Goal: Information Seeking & Learning: Learn about a topic

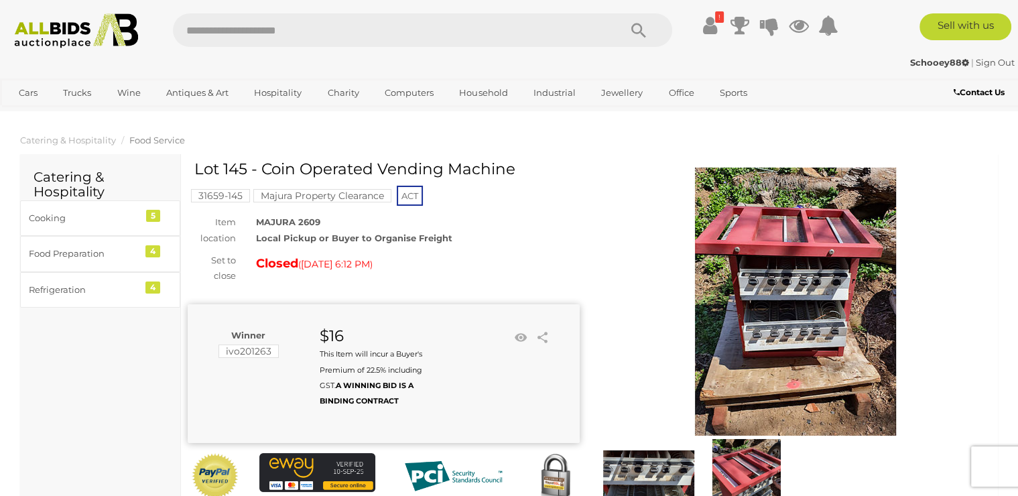
click at [850, 319] on img at bounding box center [795, 302] width 268 height 268
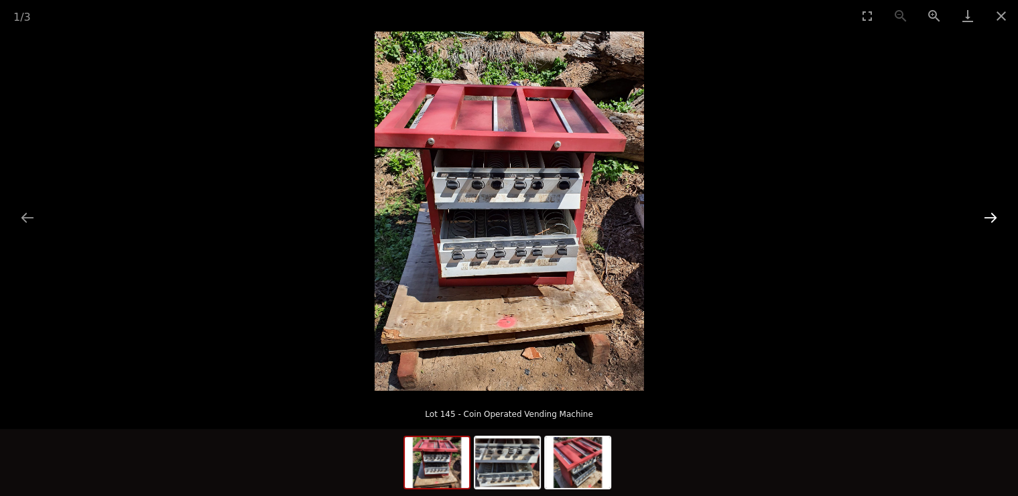
click at [993, 217] on button "Next slide" at bounding box center [990, 217] width 28 height 26
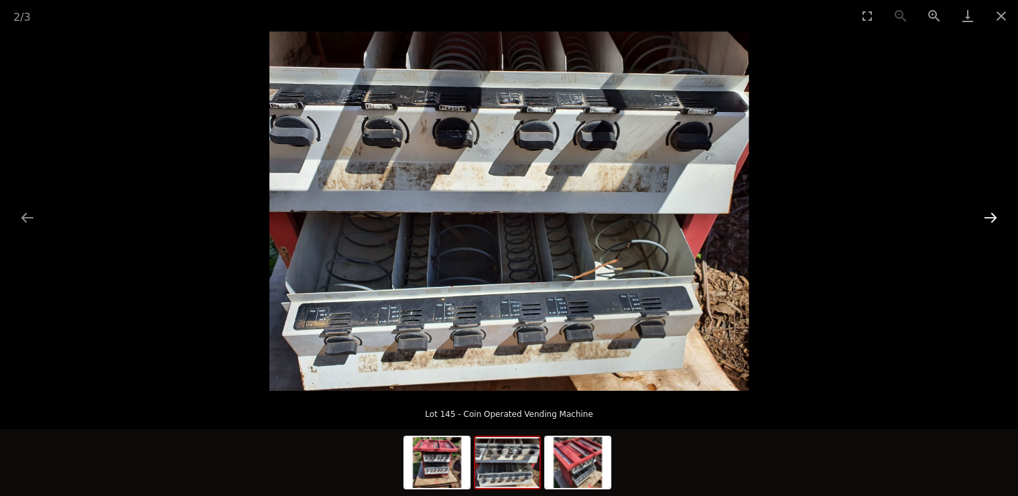
click at [993, 217] on button "Next slide" at bounding box center [990, 217] width 28 height 26
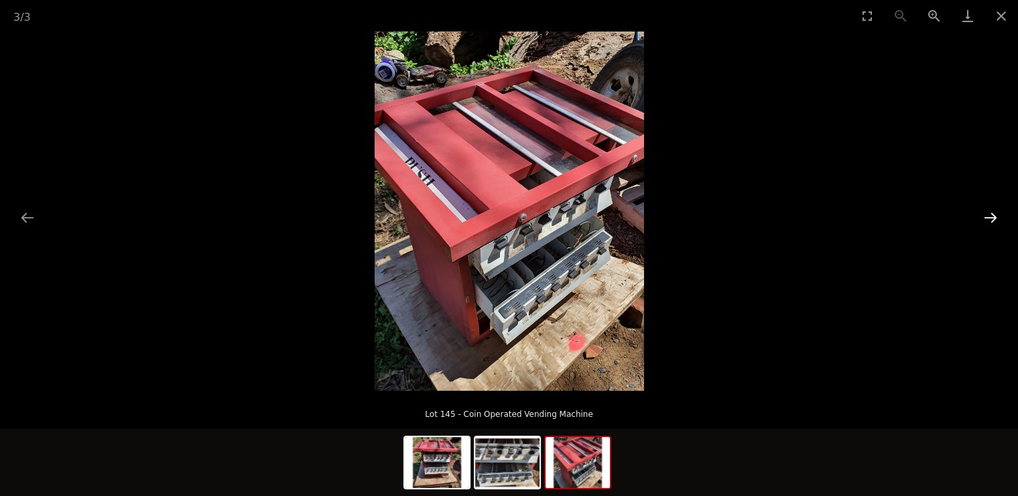
click at [993, 217] on button "Next slide" at bounding box center [990, 217] width 28 height 26
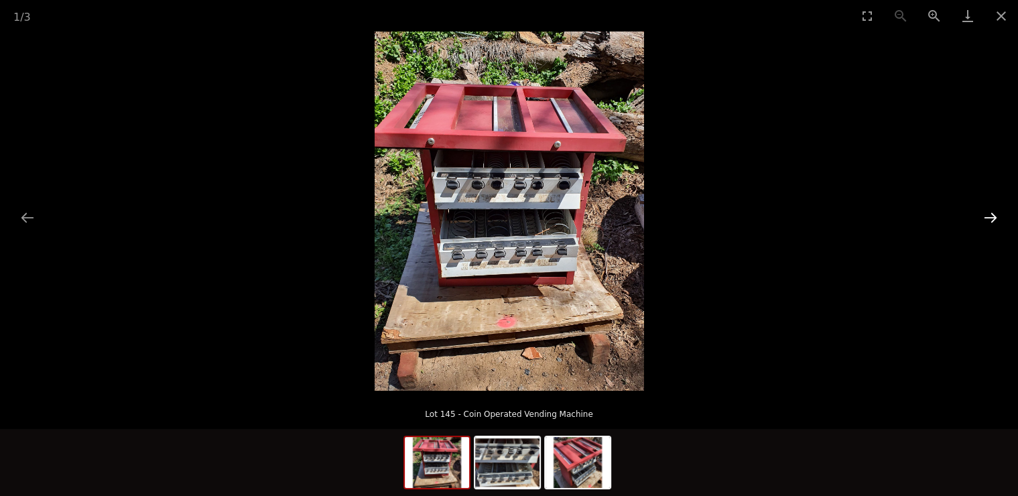
click at [993, 217] on button "Next slide" at bounding box center [990, 217] width 28 height 26
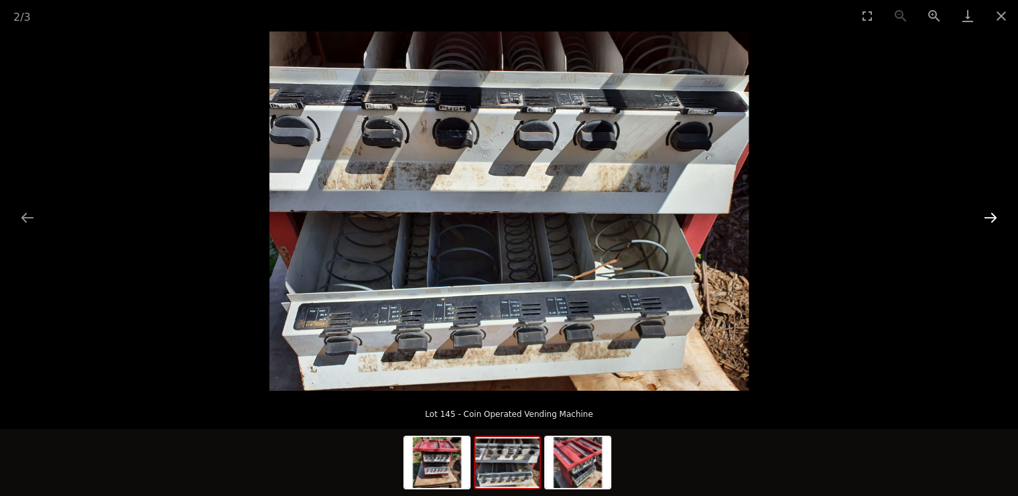
click at [993, 217] on button "Next slide" at bounding box center [990, 217] width 28 height 26
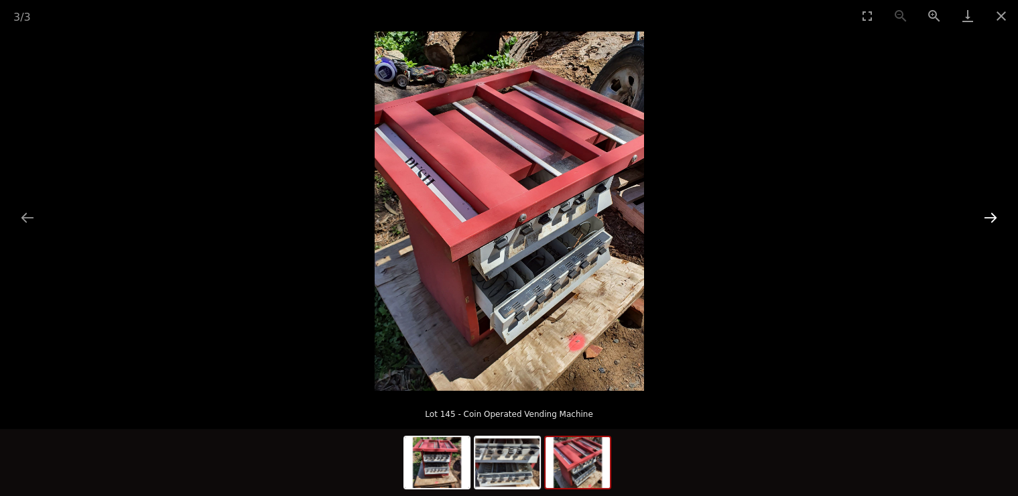
click at [993, 217] on button "Next slide" at bounding box center [990, 217] width 28 height 26
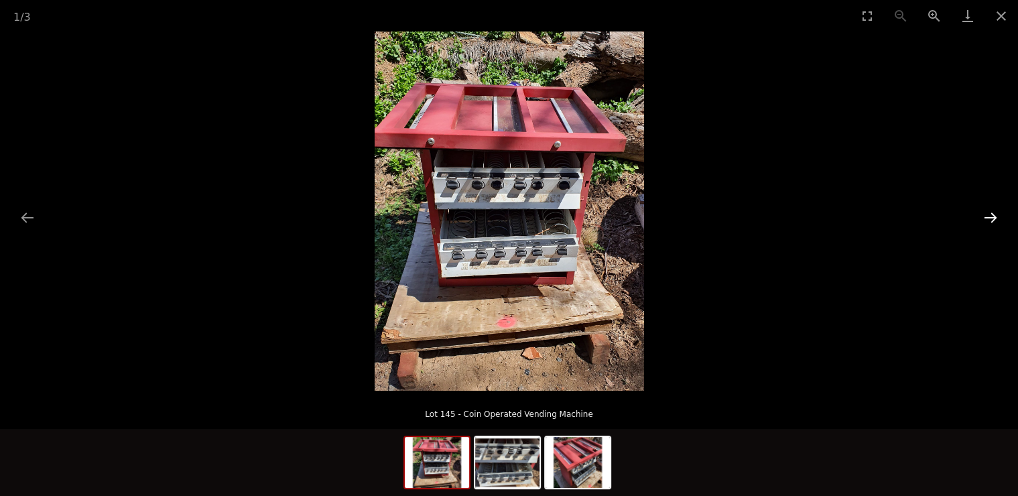
click at [993, 217] on button "Next slide" at bounding box center [990, 217] width 28 height 26
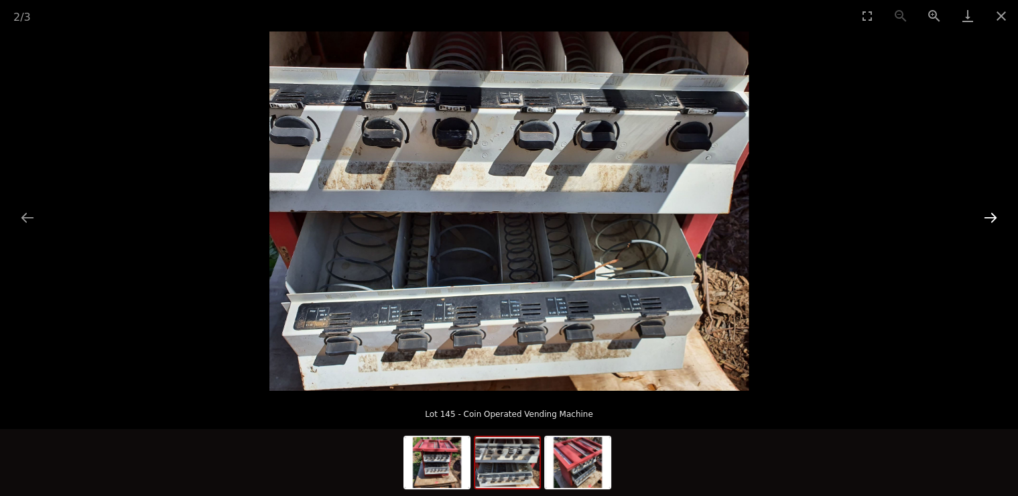
click at [993, 217] on button "Next slide" at bounding box center [990, 217] width 28 height 26
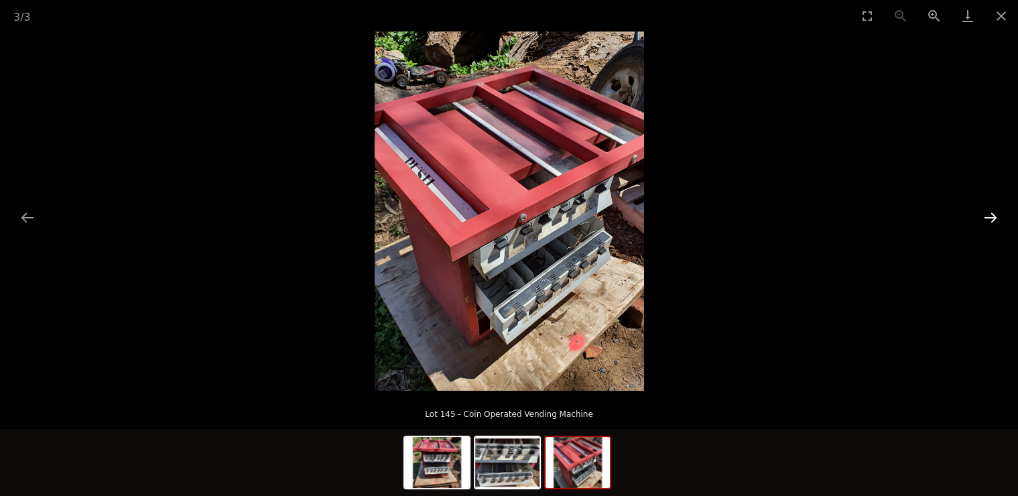
click at [993, 217] on button "Next slide" at bounding box center [990, 217] width 28 height 26
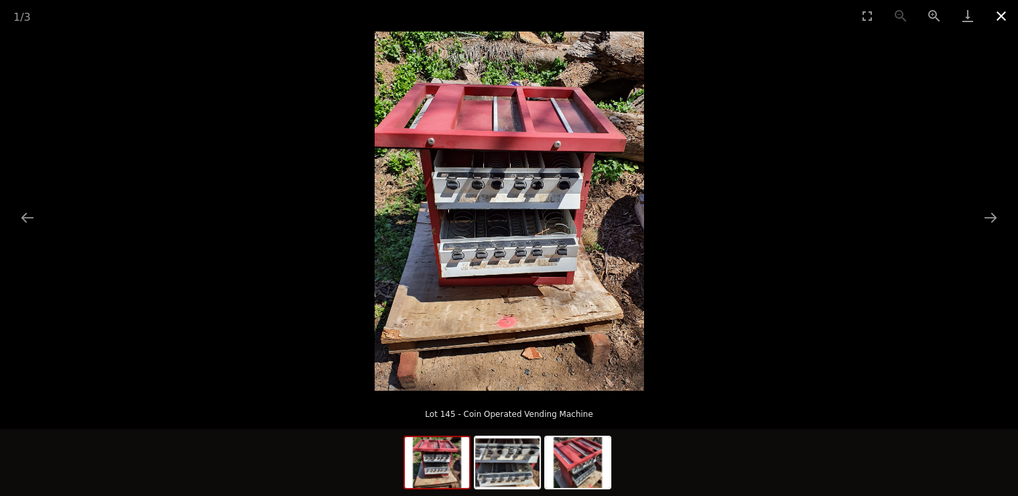
click at [1002, 21] on button "Close gallery" at bounding box center [1001, 15] width 34 height 31
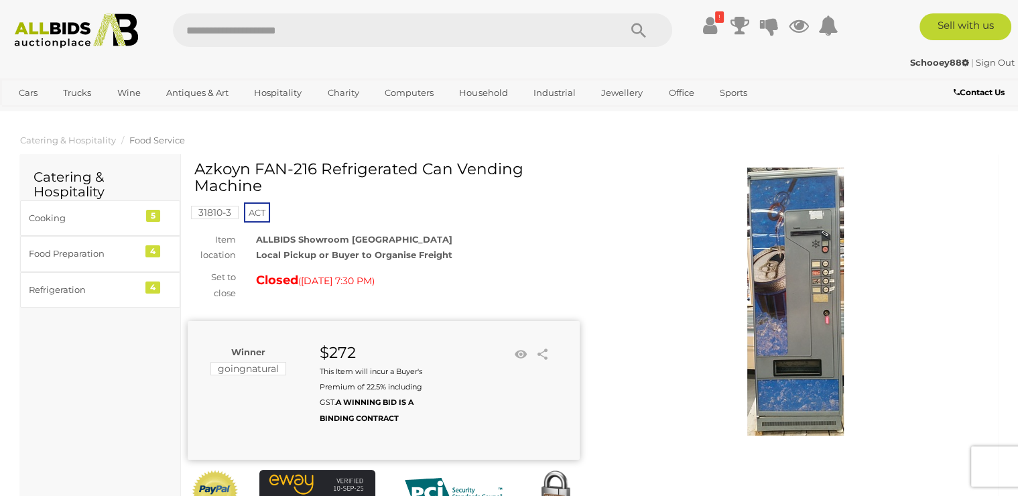
click at [830, 332] on img at bounding box center [795, 302] width 268 height 268
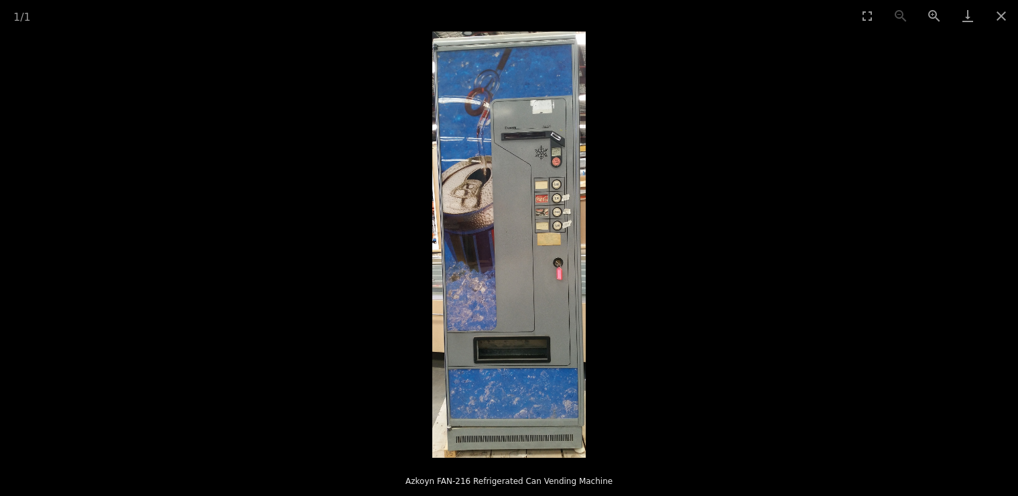
click at [730, 278] on picture at bounding box center [509, 244] width 1018 height 426
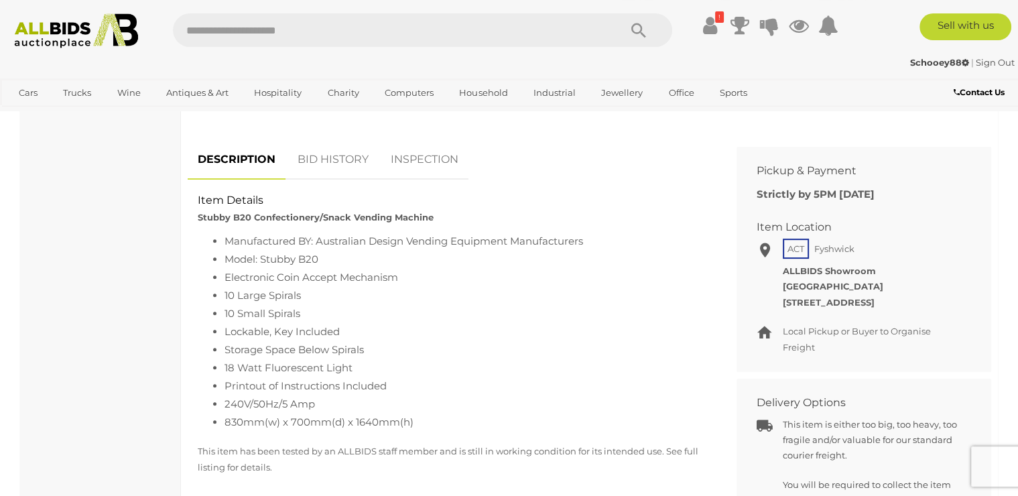
scroll to position [434, 0]
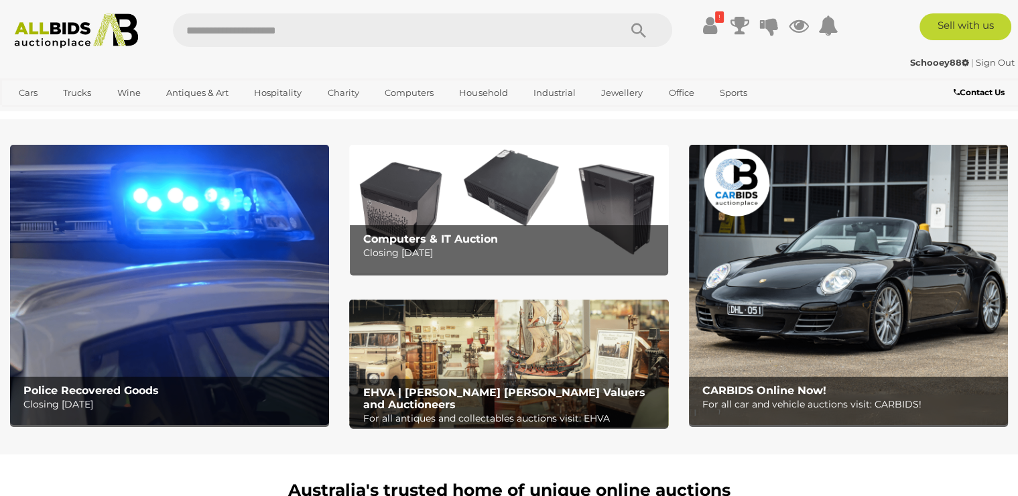
click at [276, 19] on input "text" at bounding box center [389, 30] width 433 height 34
click at [281, 32] on input "text" at bounding box center [389, 30] width 433 height 34
click at [858, 70] on div "Schooey88 | Sign Out Schooey88 | Sign Out" at bounding box center [509, 65] width 1018 height 27
click at [212, 35] on input "text" at bounding box center [389, 30] width 433 height 34
paste input "*******"
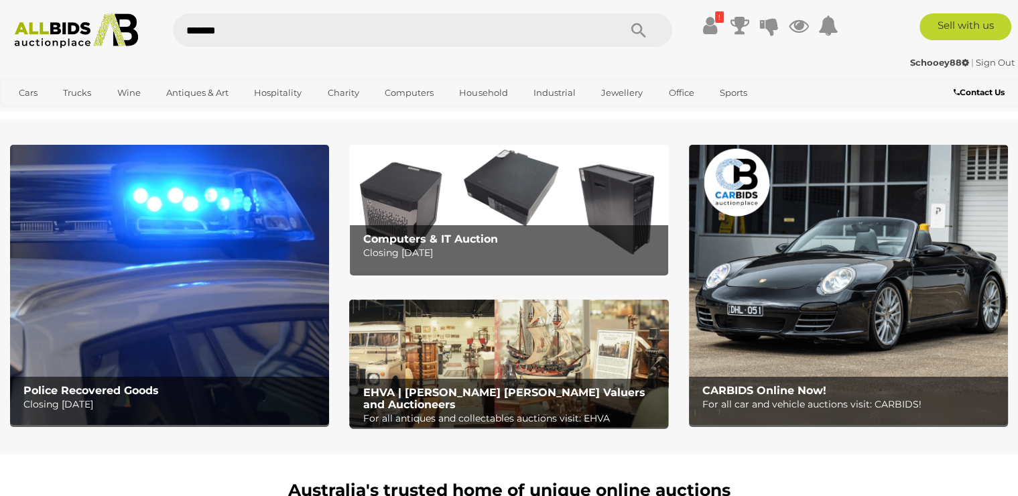
type input "********"
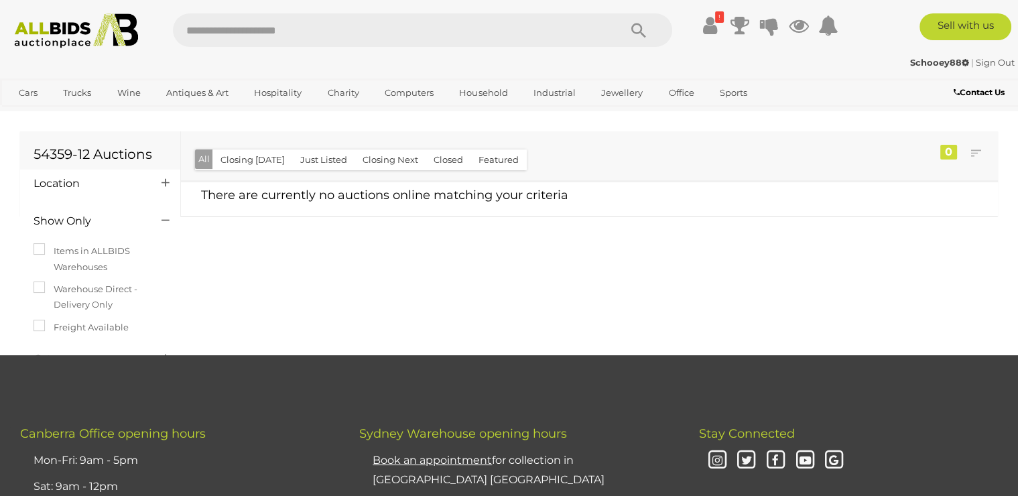
click at [441, 157] on button "Closed" at bounding box center [449, 159] width 46 height 21
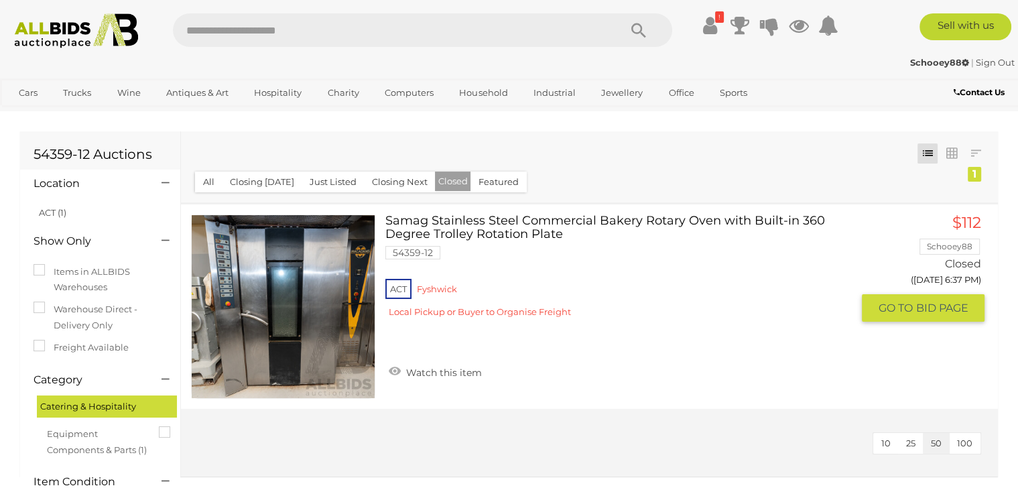
click at [312, 275] on link at bounding box center [283, 306] width 184 height 184
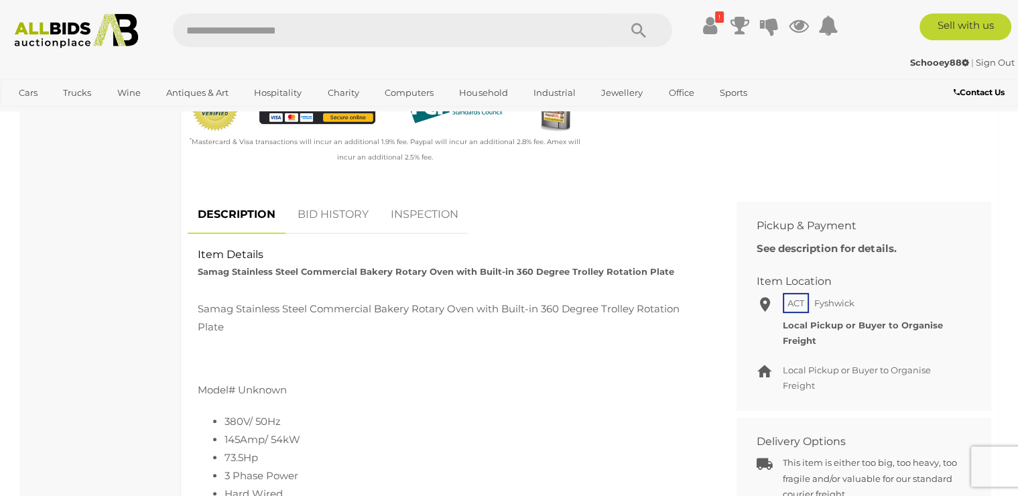
scroll to position [507, 0]
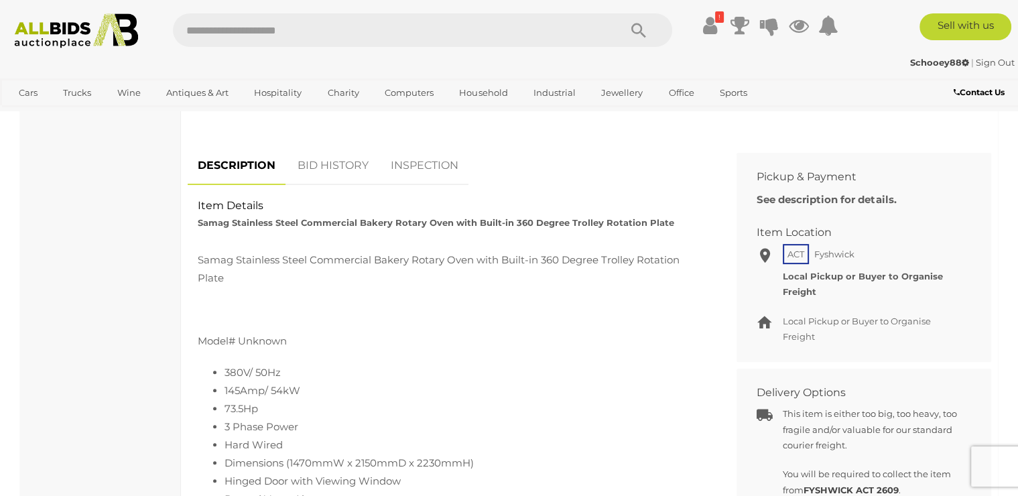
click at [328, 164] on link "BID HISTORY" at bounding box center [333, 166] width 91 height 40
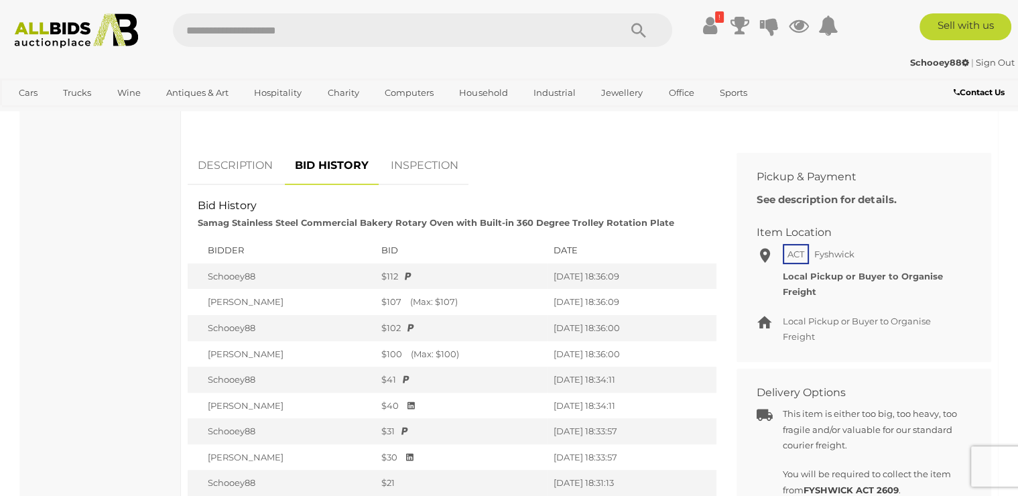
click at [233, 300] on td "[PERSON_NAME]" at bounding box center [281, 302] width 187 height 26
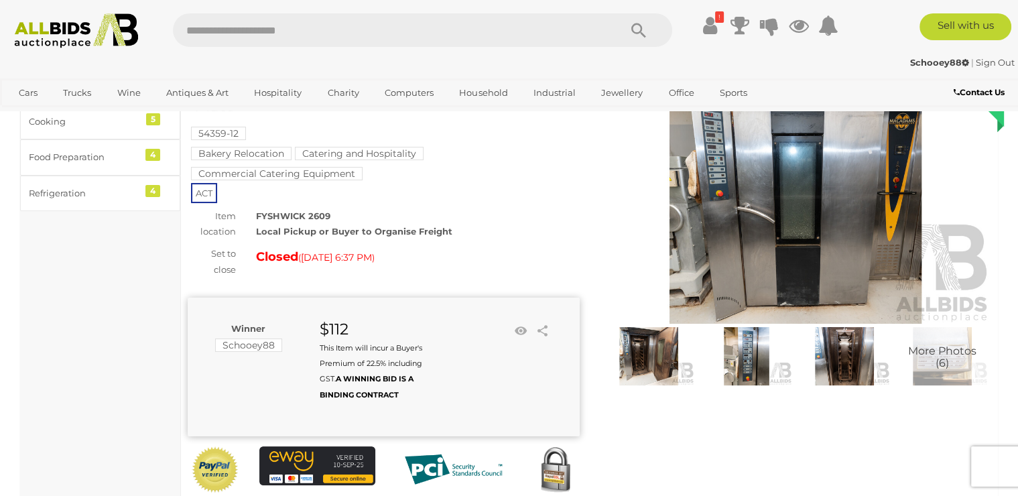
scroll to position [0, 0]
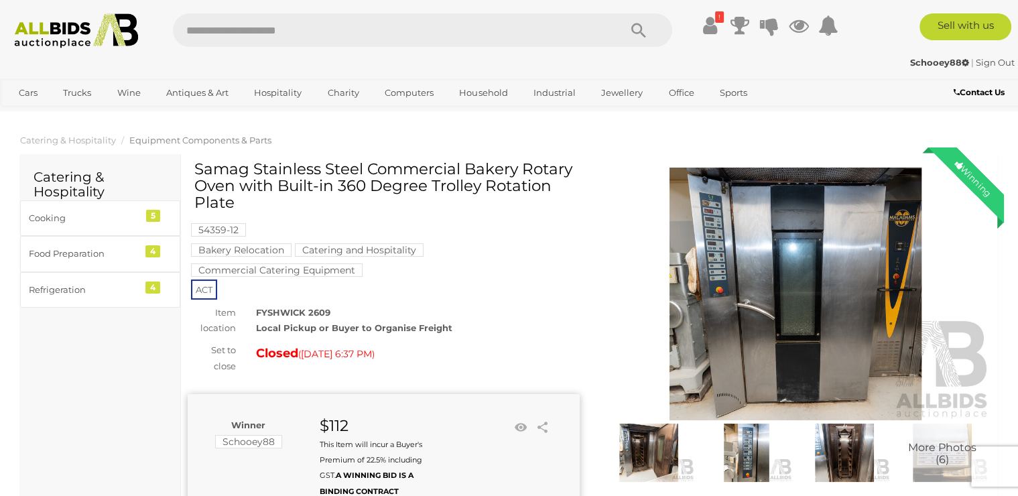
click at [237, 35] on input "text" at bounding box center [389, 30] width 433 height 34
type input "********"
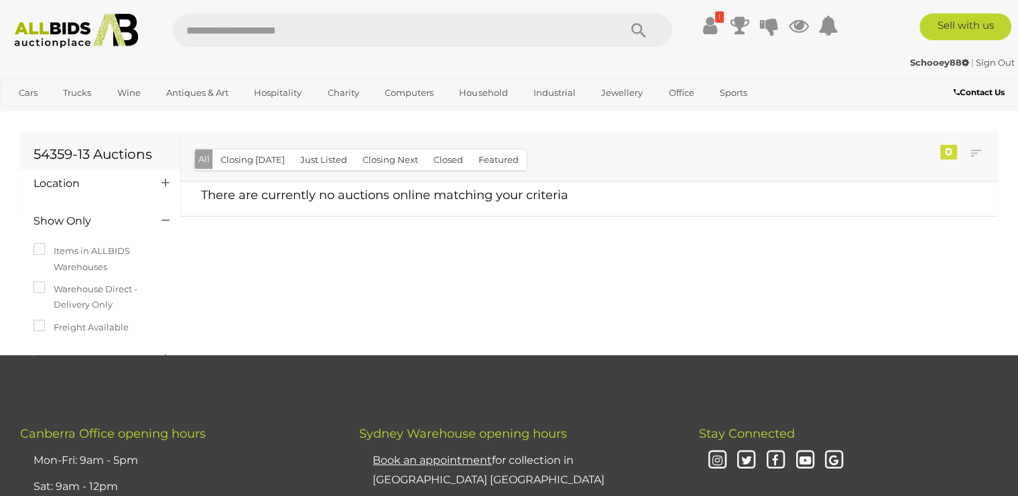
click at [448, 160] on button "Closed" at bounding box center [449, 159] width 46 height 21
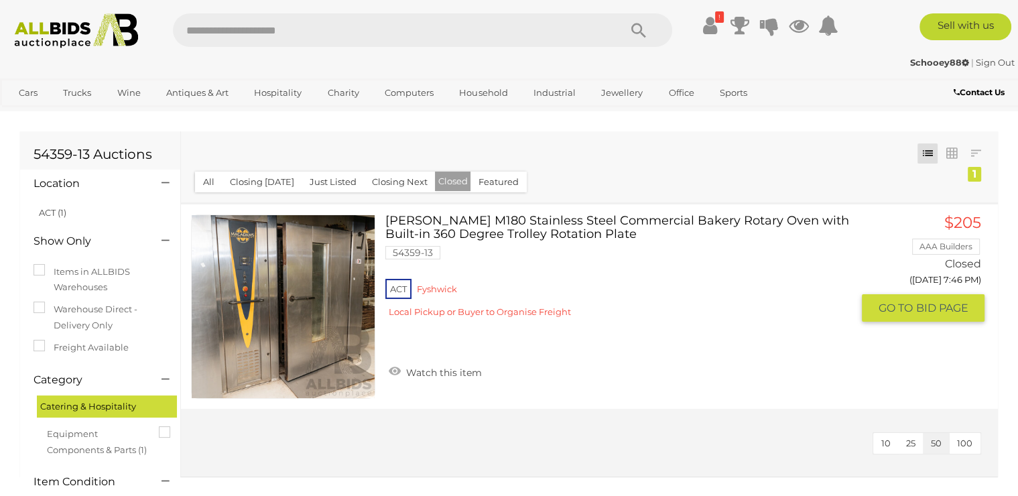
click at [332, 290] on link at bounding box center [283, 306] width 184 height 184
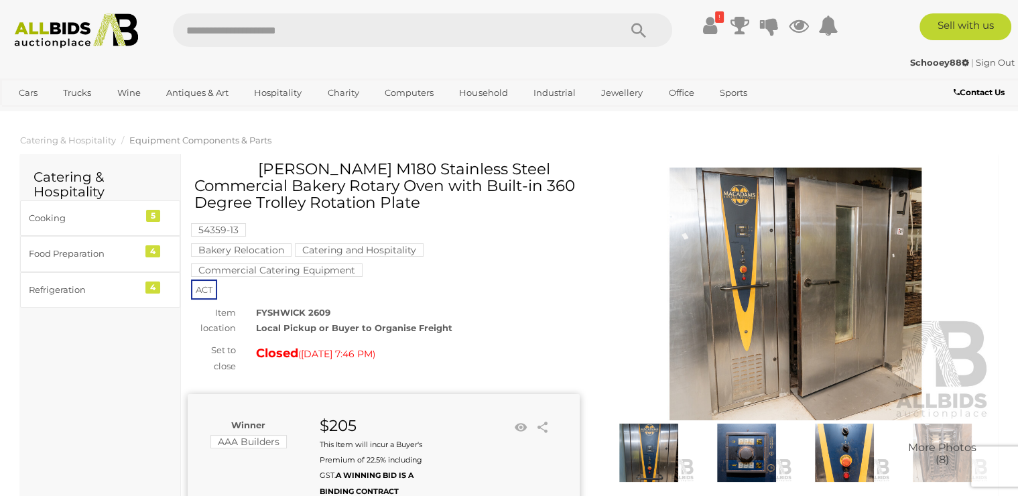
scroll to position [507, 0]
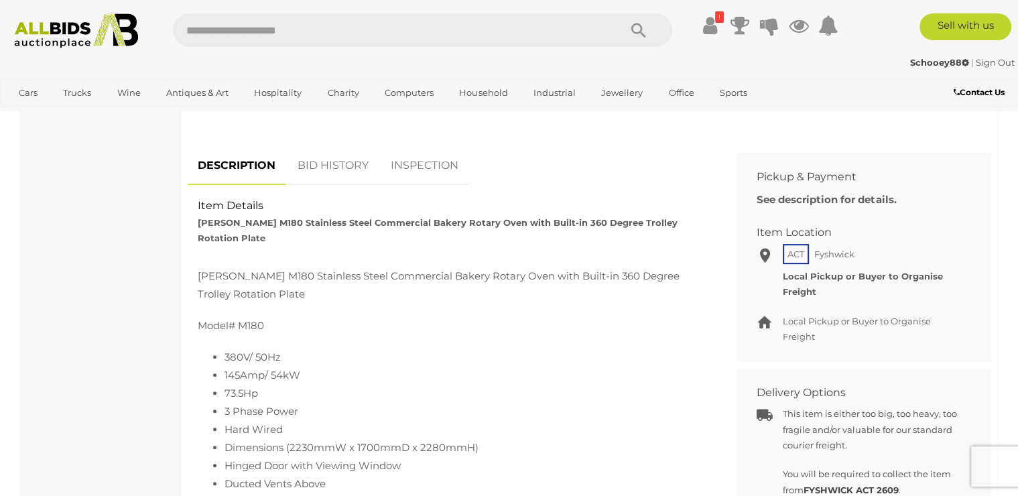
click at [344, 163] on link "BID HISTORY" at bounding box center [333, 166] width 91 height 40
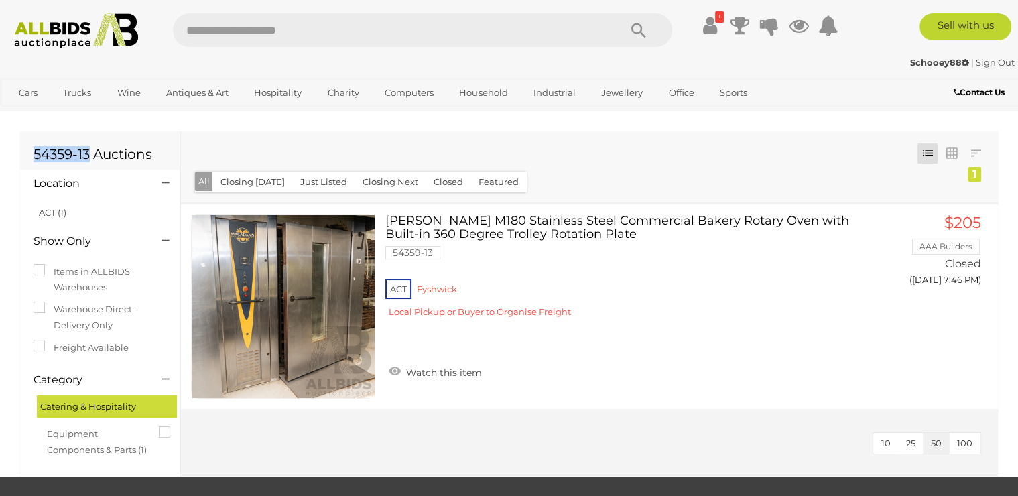
drag, startPoint x: 90, startPoint y: 151, endPoint x: 31, endPoint y: 151, distance: 59.0
click at [31, 151] on div "54359-13 Auctions" at bounding box center [100, 150] width 160 height 38
copy h1 "54359-13"
click at [234, 38] on input "text" at bounding box center [389, 30] width 433 height 34
paste input "********"
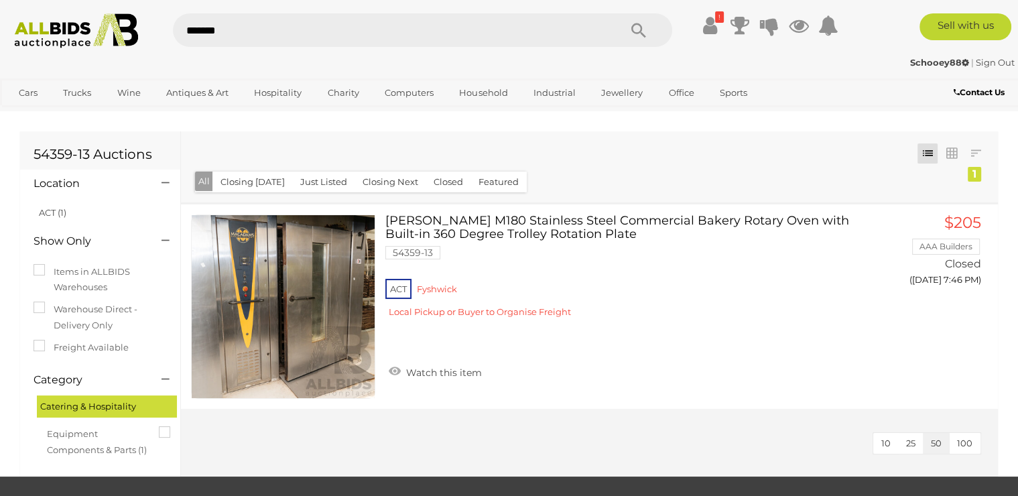
type input "********"
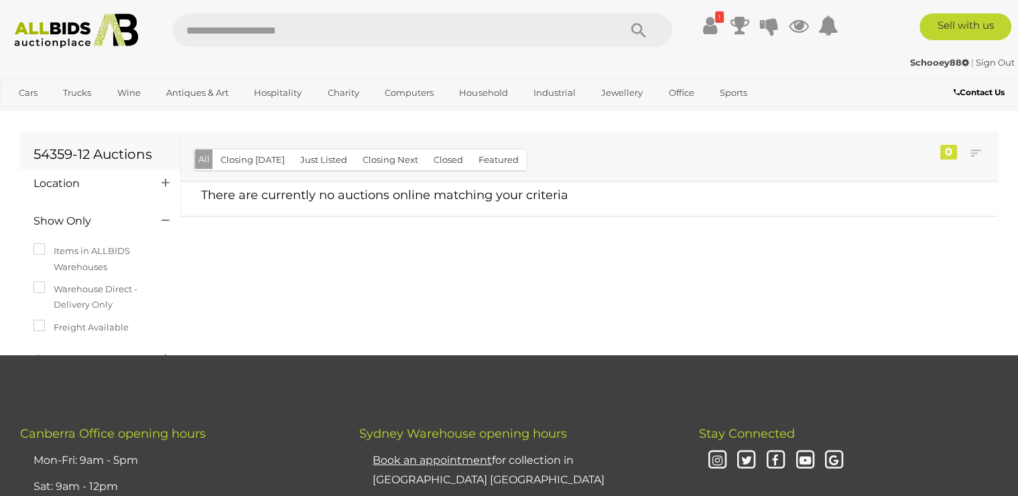
click at [448, 159] on button "Closed" at bounding box center [449, 159] width 46 height 21
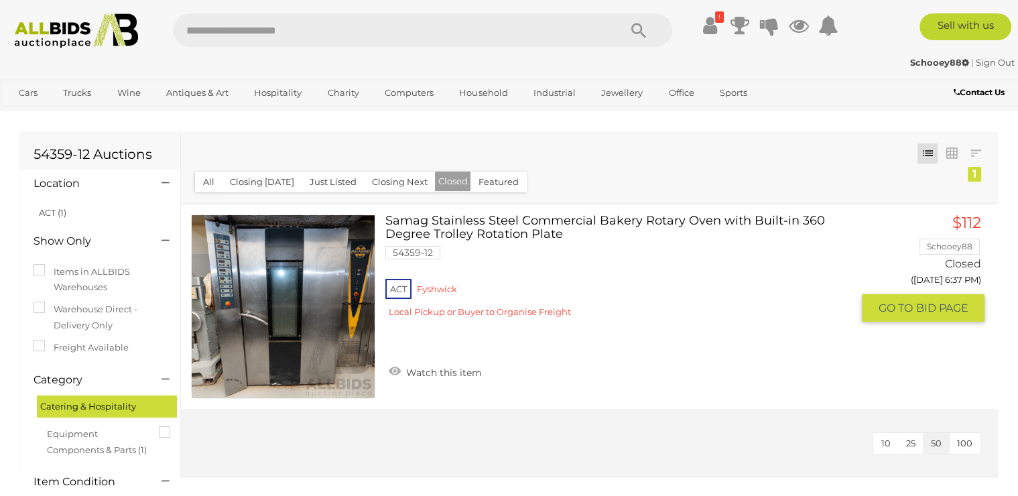
click at [353, 263] on link at bounding box center [283, 306] width 184 height 184
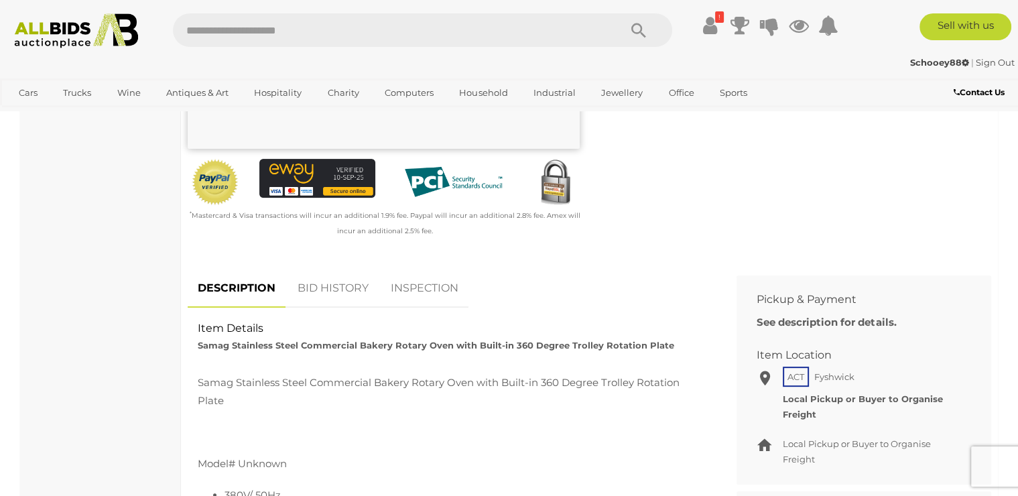
scroll to position [434, 0]
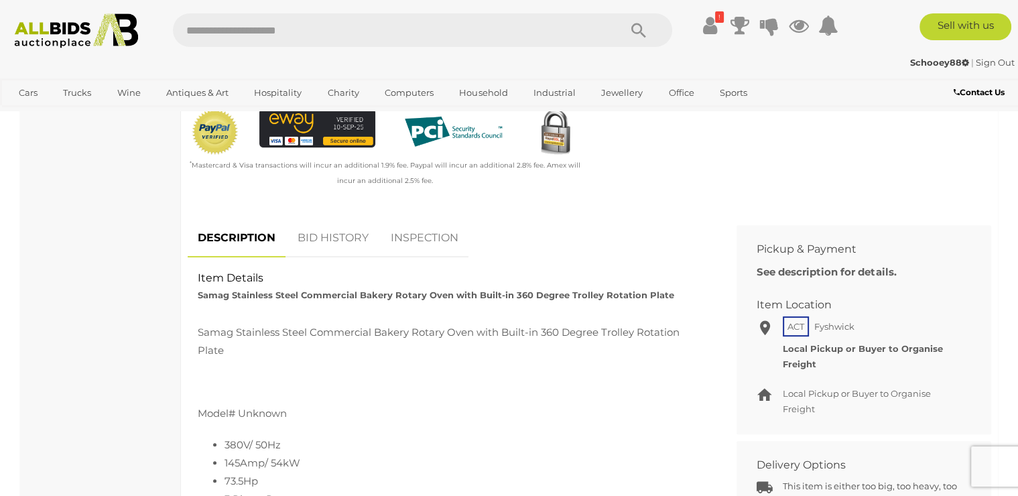
click at [344, 239] on link "BID HISTORY" at bounding box center [333, 238] width 91 height 40
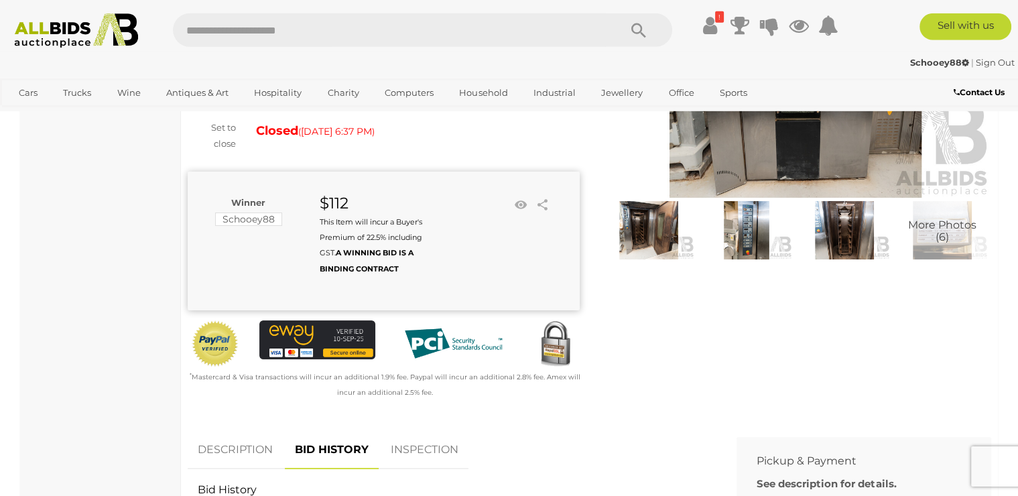
scroll to position [72, 0]
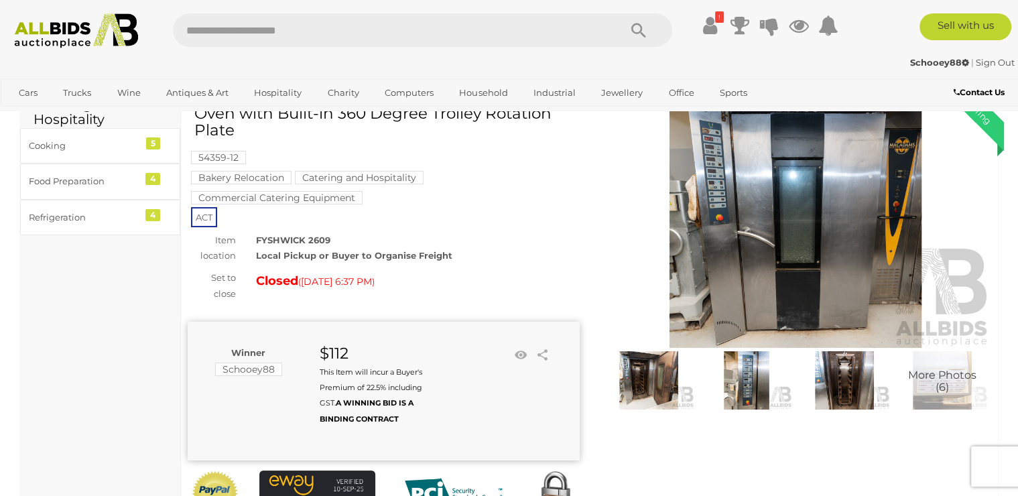
click at [278, 34] on input "text" at bounding box center [389, 30] width 433 height 34
type input "********"
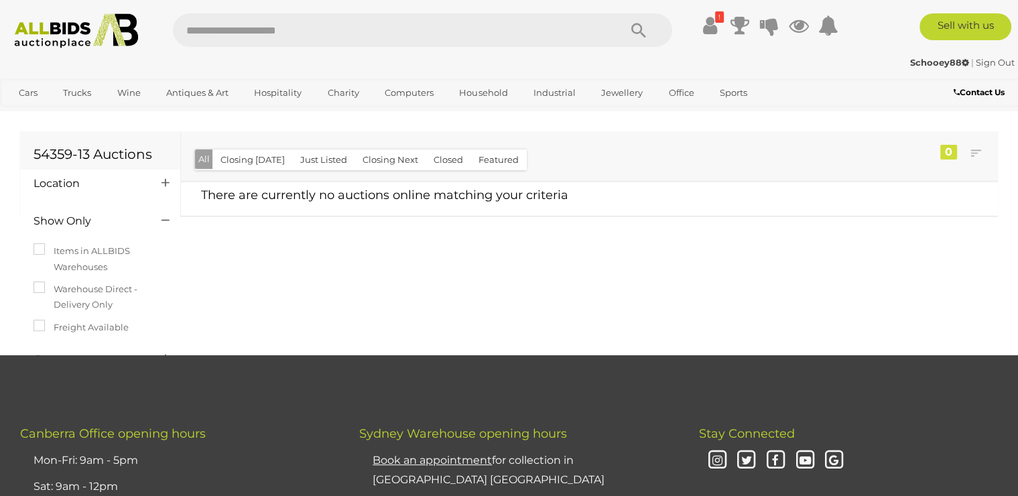
click at [442, 158] on button "Closed" at bounding box center [449, 159] width 46 height 21
